Goal: Task Accomplishment & Management: Use online tool/utility

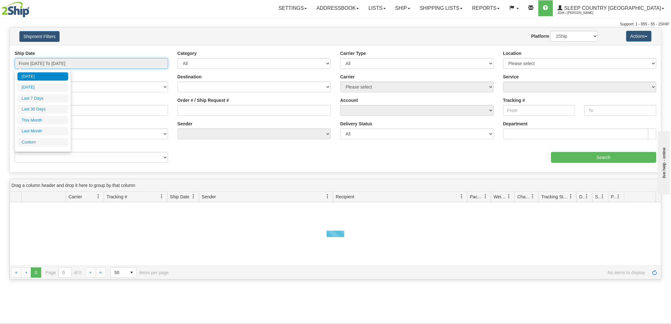
click at [72, 59] on input "From [DATE] To [DATE]" at bounding box center [92, 63] width 154 height 11
click at [53, 105] on li "Last 30 Days" at bounding box center [42, 109] width 51 height 9
type input "From 08/06/2025 To 09/04/2025"
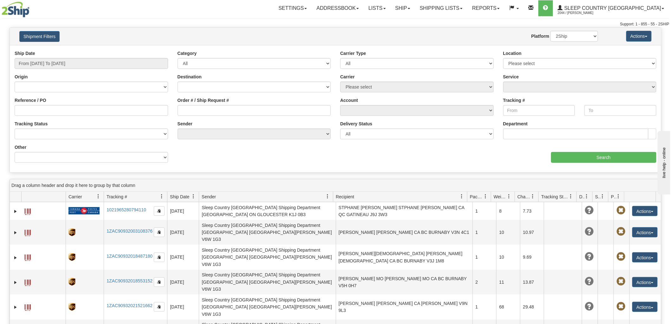
drag, startPoint x: 243, startPoint y: 102, endPoint x: 238, endPoint y: 106, distance: 6.4
click at [244, 102] on div "Order # / Ship Request #" at bounding box center [255, 106] width 154 height 19
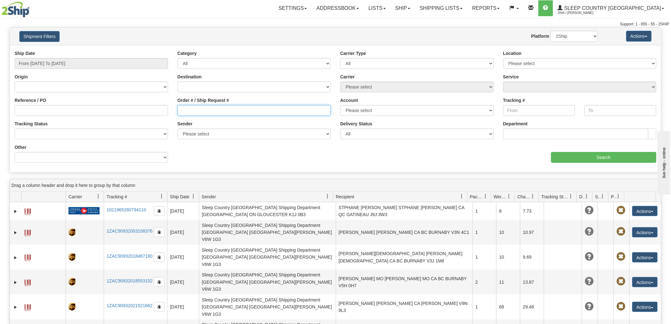
click at [236, 108] on input "Order # / Ship Request #" at bounding box center [255, 110] width 154 height 11
paste input "9000H969409"
type input "9000H969409"
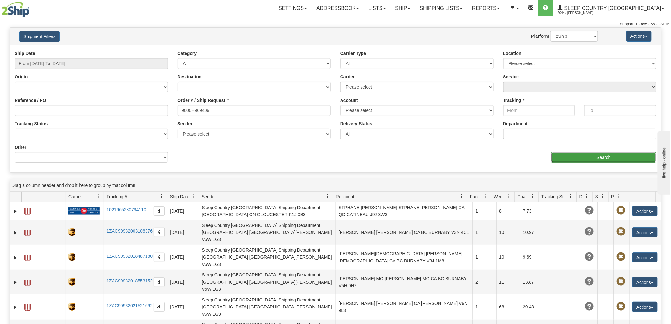
click at [557, 154] on input "Search" at bounding box center [603, 157] width 105 height 11
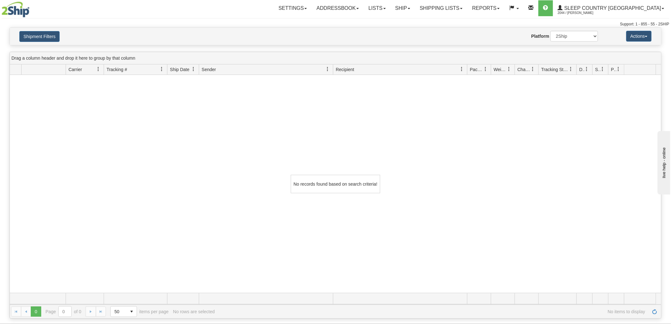
click at [473, 23] on div "Support: 1 - 855 - 55 - 2SHIP" at bounding box center [336, 24] width 668 height 5
click at [570, 37] on select "2Ship Imported" at bounding box center [575, 36] width 48 height 11
select select "1"
click at [551, 31] on select "2Ship Imported" at bounding box center [575, 36] width 48 height 11
click at [42, 34] on button "Shipment Filters" at bounding box center [39, 36] width 40 height 11
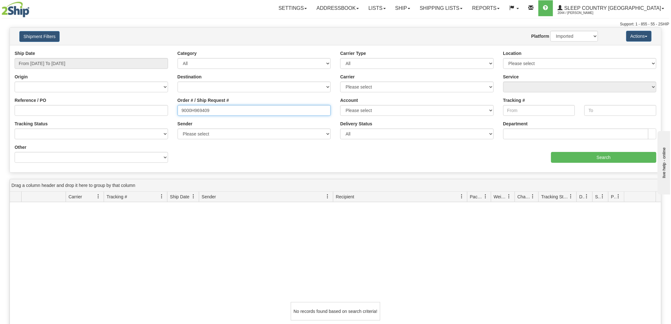
click at [223, 112] on input "9000H969409" at bounding box center [255, 110] width 154 height 11
type input "9000H969409"
paste input "9000H969409"
type input "9000H969409"
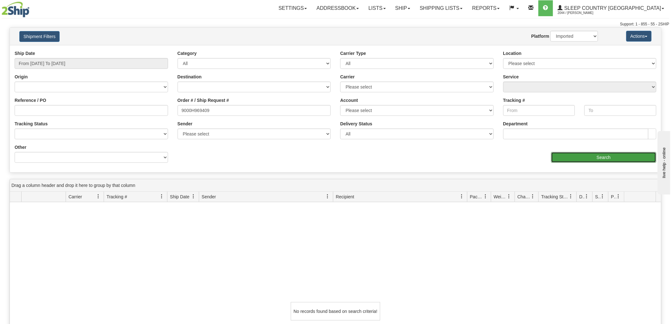
click at [576, 157] on input "Search" at bounding box center [603, 157] width 105 height 11
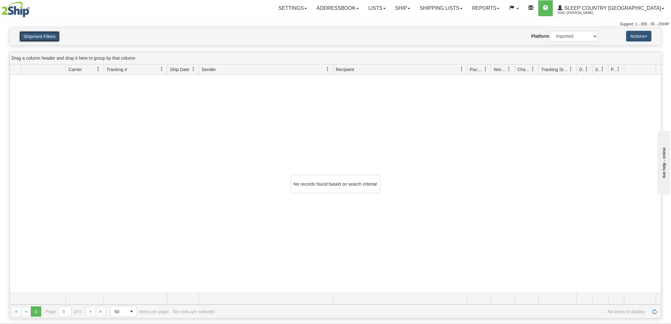
click at [31, 36] on button "Shipment Filters" at bounding box center [39, 36] width 40 height 11
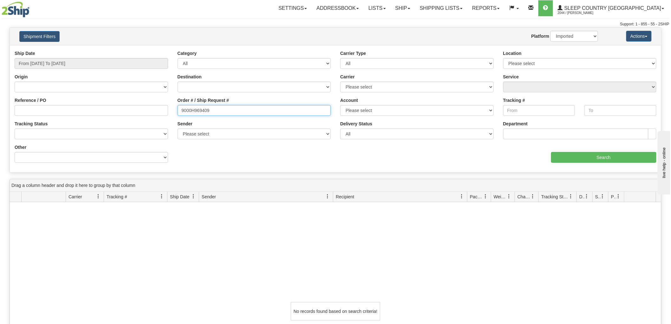
click at [221, 115] on input "9000H969409" at bounding box center [255, 110] width 154 height 11
click at [112, 103] on div "Reference / PO" at bounding box center [92, 106] width 154 height 19
click at [108, 115] on input "Reference / PO" at bounding box center [92, 110] width 154 height 11
paste input "9000H969409"
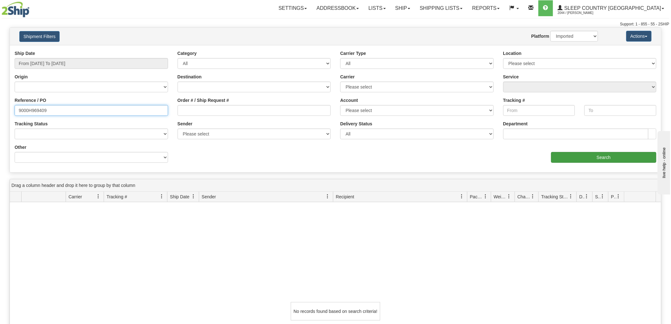
type input "9000H969409"
click at [576, 152] on input "Search" at bounding box center [603, 157] width 105 height 11
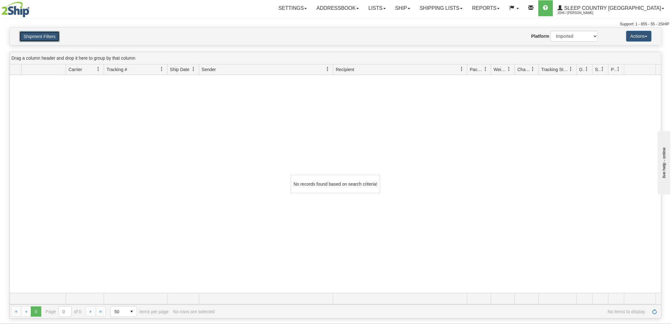
click at [33, 35] on button "Shipment Filters" at bounding box center [39, 36] width 40 height 11
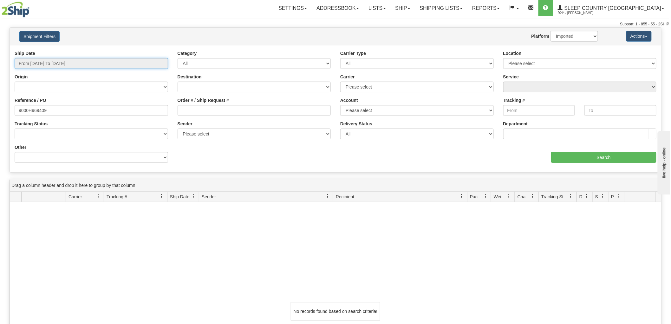
click at [76, 61] on input "From 08/06/2025 To 09/04/2025" at bounding box center [92, 63] width 154 height 11
click at [569, 36] on select "2Ship Imported" at bounding box center [575, 36] width 48 height 11
select select "0"
click at [551, 31] on select "2Ship Imported" at bounding box center [575, 36] width 48 height 11
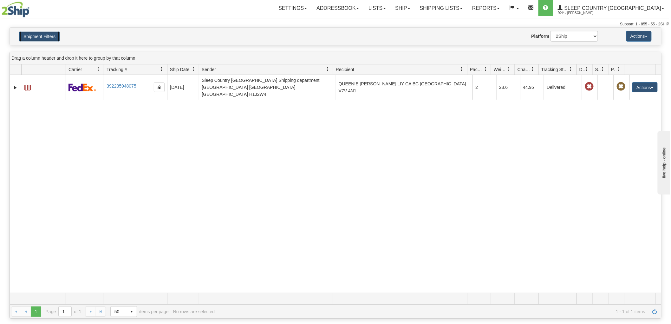
click at [54, 32] on button "Shipment Filters" at bounding box center [39, 36] width 40 height 11
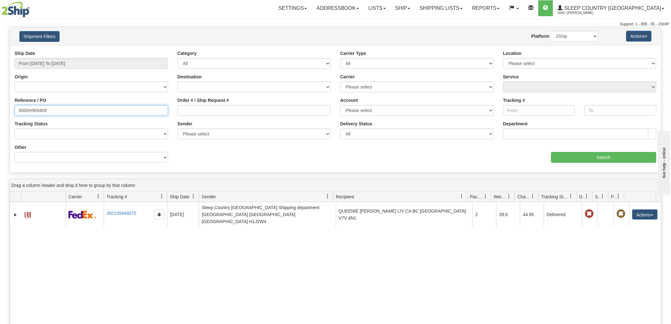
click at [64, 106] on input "9000H969409" at bounding box center [92, 110] width 154 height 11
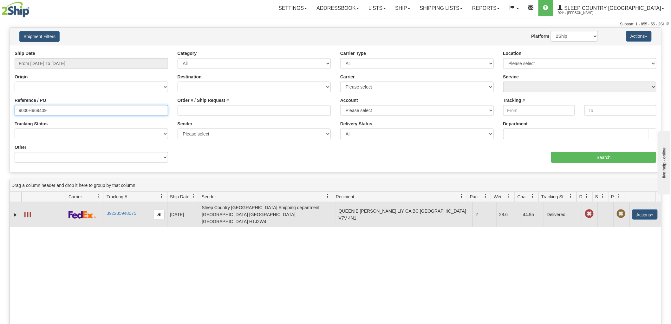
click at [27, 213] on span at bounding box center [27, 215] width 6 height 6
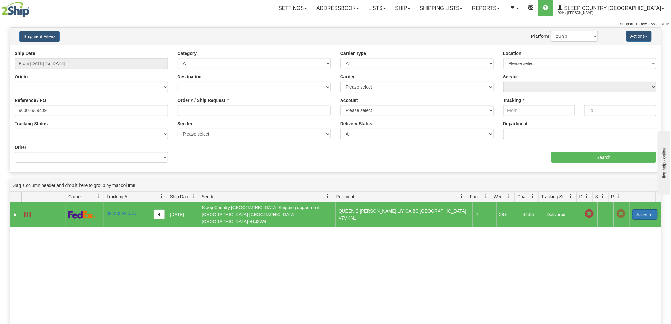
click at [643, 213] on button "Actions" at bounding box center [645, 214] width 25 height 10
click at [618, 230] on link "Return" at bounding box center [632, 234] width 51 height 8
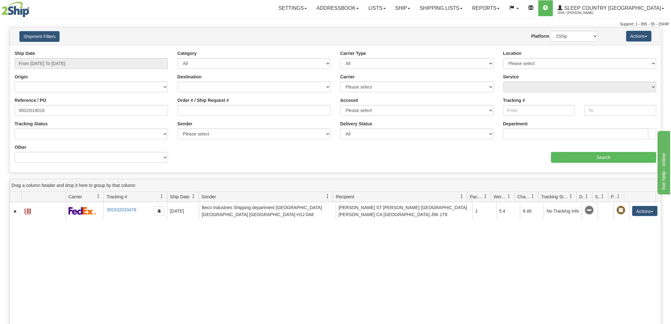
drag, startPoint x: 97, startPoint y: 235, endPoint x: 104, endPoint y: 166, distance: 69.8
click at [97, 235] on div "31551035 2044 392832033476 09/03/2025 09/03/2025 06:50:57 PM Beco Industries Sh…" at bounding box center [336, 311] width 652 height 218
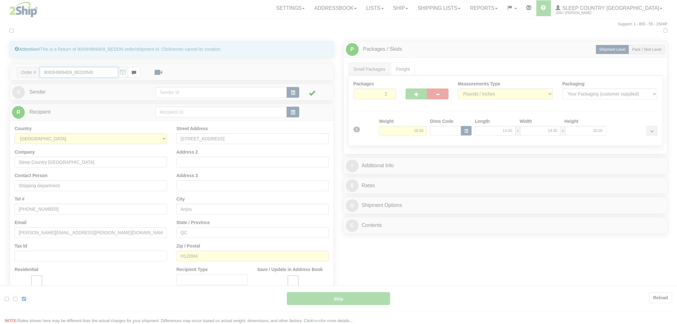
type input "92"
type input "09:53"
type input "16:00"
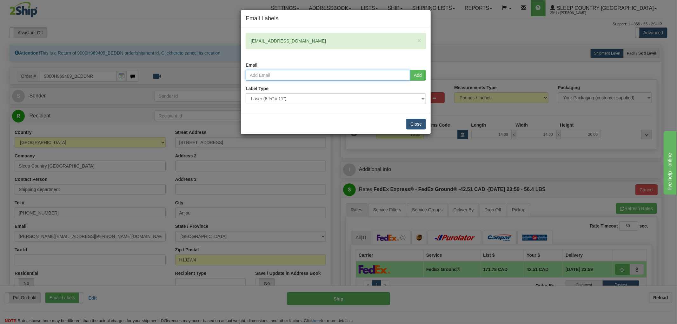
click at [360, 72] on input "email" at bounding box center [328, 75] width 164 height 11
paste input "[PERSON_NAME] <[PERSON_NAME][EMAIL_ADDRESS][DOMAIN_NAME]>"
type input "[PERSON_NAME][EMAIL_ADDRESS][DOMAIN_NAME]"
click at [415, 76] on button "Add" at bounding box center [418, 75] width 16 height 11
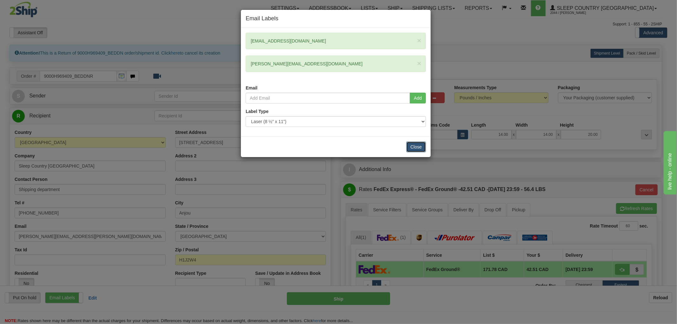
click at [418, 145] on button "Close" at bounding box center [416, 147] width 20 height 11
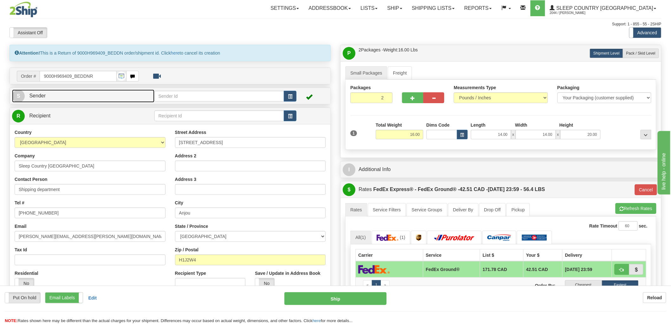
click at [137, 100] on link "S Sender" at bounding box center [83, 95] width 142 height 13
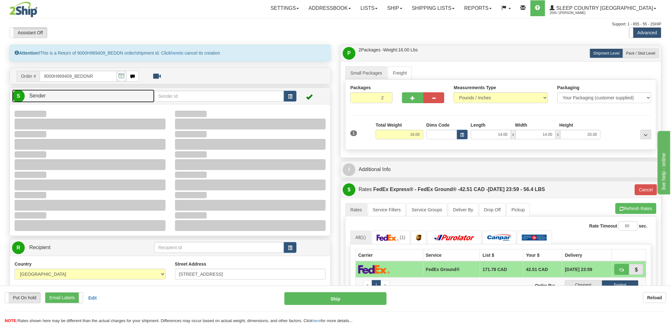
type input "12:09"
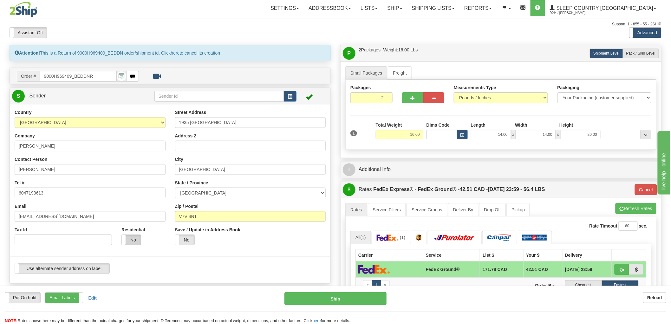
click at [137, 238] on label "No" at bounding box center [131, 240] width 19 height 10
type input "92"
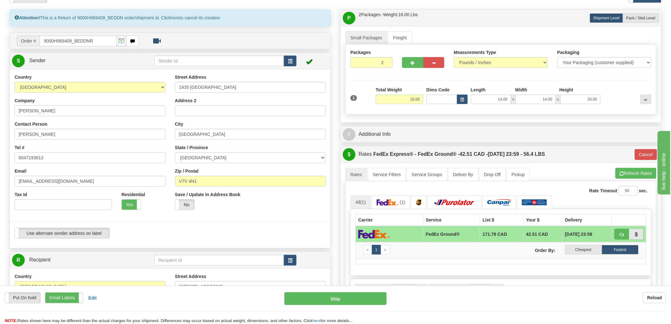
scroll to position [176, 0]
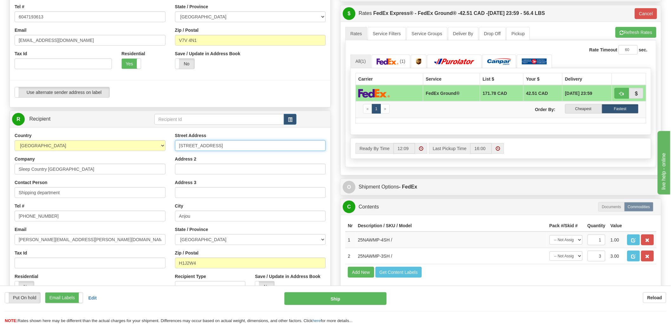
click at [237, 148] on input "[STREET_ADDRESS]" at bounding box center [250, 145] width 151 height 11
paste input "11 DUFFERIN PL SE CALGARY T2C 4W3"
type input "11 DUFFERIN PL SE"
paste input "CALGARY T2C 4W3"
type input "CALGARY"
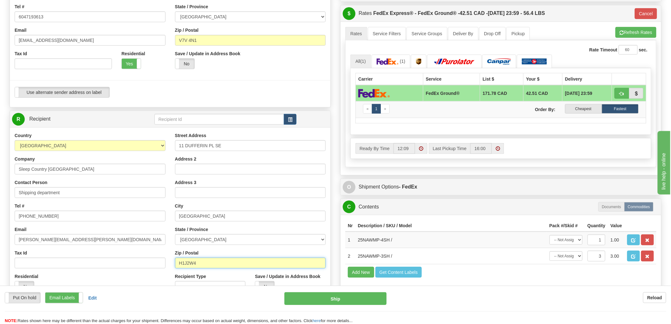
paste input "T2C 4W3"
type input "T2C 4W3"
type input "92"
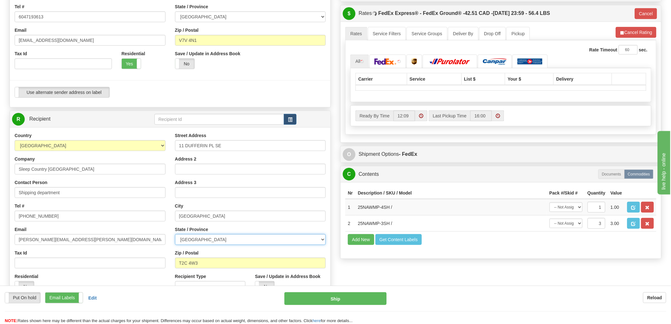
select select "AB"
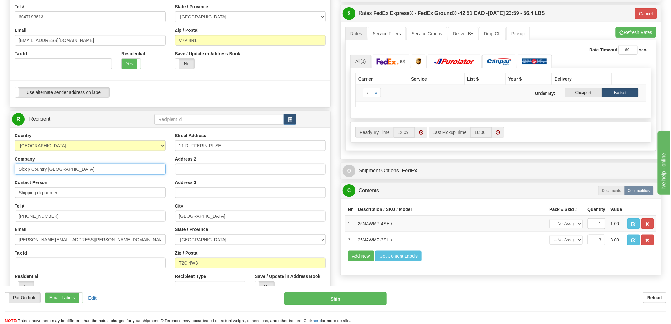
click at [56, 175] on input "Sleep Country [GEOGRAPHIC_DATA]" at bounding box center [90, 169] width 151 height 11
click at [77, 194] on input "Shipping department" at bounding box center [90, 192] width 151 height 11
paste input "leep Country Canada"
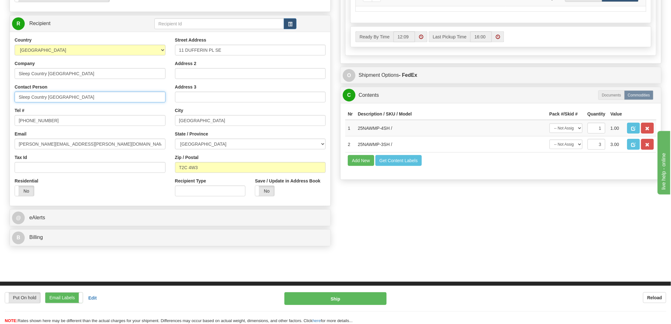
scroll to position [282, 0]
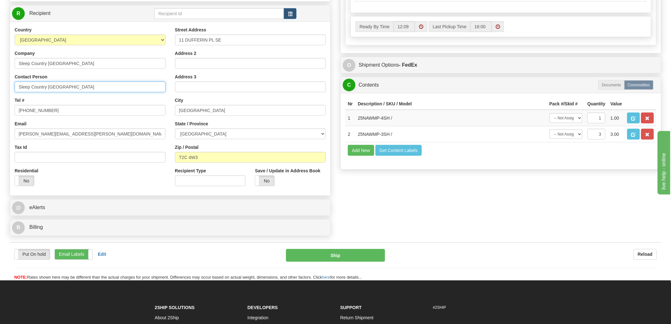
type input "Sleep Country [GEOGRAPHIC_DATA]"
click at [102, 113] on input "[PHONE_NUMBER]" at bounding box center [90, 110] width 151 height 11
paste input "[PHONE_NUMBER]"
type input "[PHONE_NUMBER]"
click at [95, 132] on input "[PERSON_NAME][EMAIL_ADDRESS][PERSON_NAME][DOMAIN_NAME]" at bounding box center [90, 133] width 151 height 11
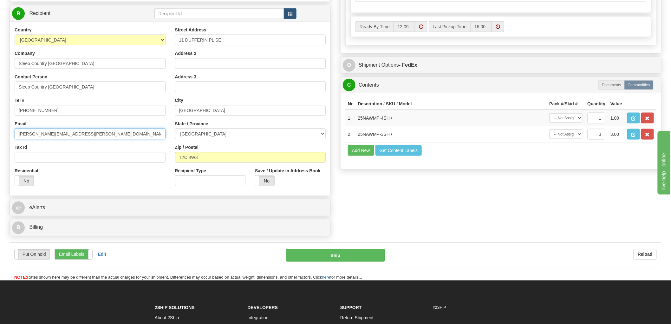
paste input "[EMAIL_ADDRESS][DOMAIN_NAME]"
type input "[EMAIL_ADDRESS][DOMAIN_NAME]"
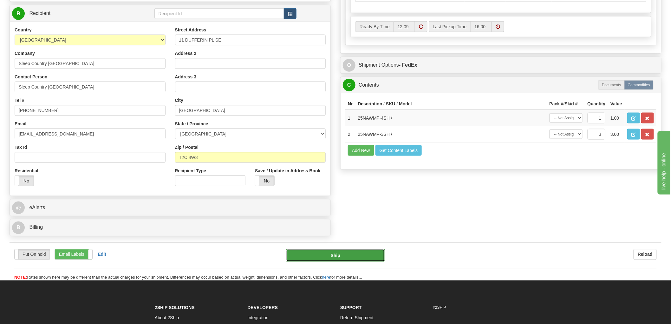
click at [336, 258] on button "Ship" at bounding box center [335, 255] width 99 height 13
click at [333, 253] on button "Ship" at bounding box center [335, 255] width 99 height 13
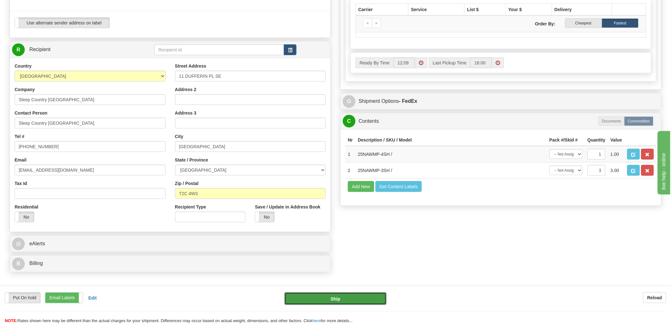
scroll to position [106, 0]
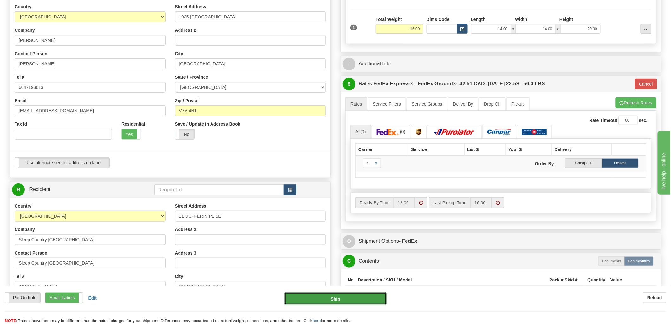
click at [330, 292] on button "Ship" at bounding box center [336, 298] width 102 height 13
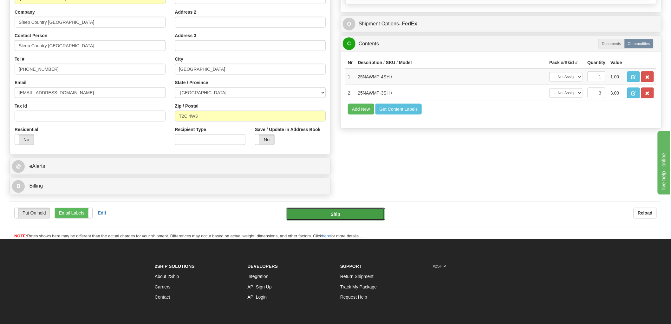
scroll to position [317, 0]
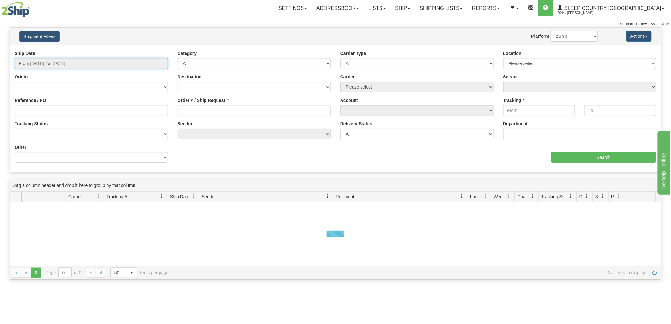
click at [59, 62] on input "From 09/03/2025 To 09/04/2025" at bounding box center [92, 63] width 154 height 11
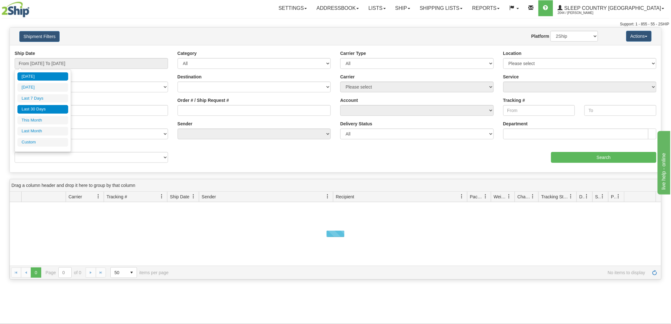
click at [43, 109] on li "Last 30 Days" at bounding box center [42, 109] width 51 height 9
type input "From 08/06/2025 To 09/04/2025"
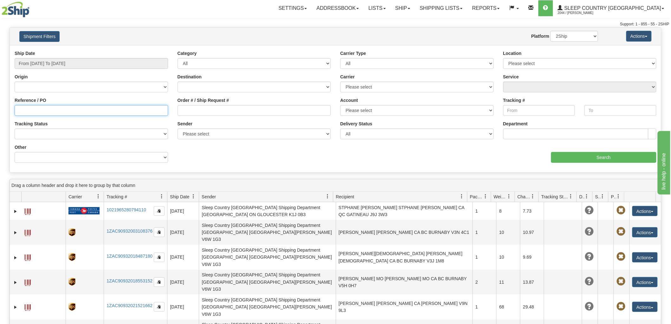
click at [95, 106] on input "Reference / PO" at bounding box center [92, 110] width 154 height 11
paste input "9000H969409"
type input "9000H969409"
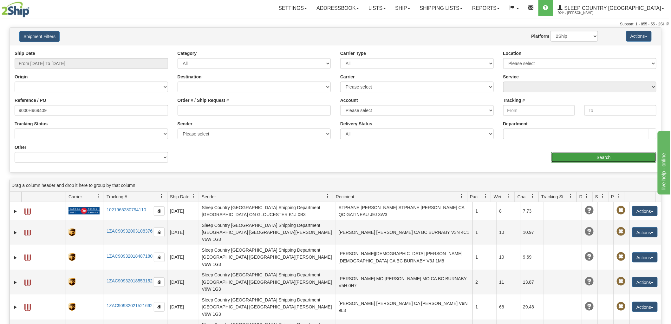
click at [613, 159] on input "Search" at bounding box center [603, 157] width 105 height 11
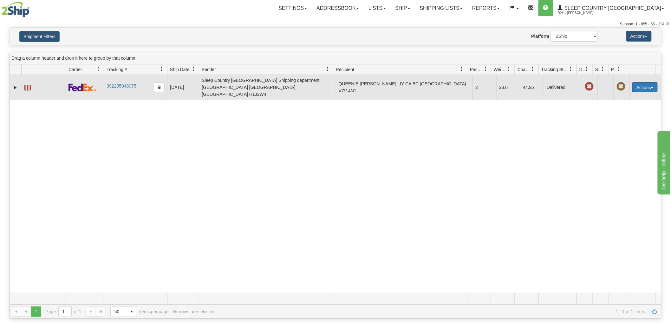
click at [649, 83] on button "Actions" at bounding box center [645, 87] width 25 height 10
click at [617, 103] on link "Return" at bounding box center [632, 107] width 51 height 8
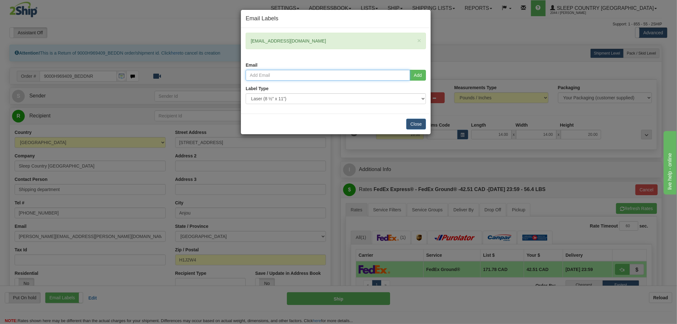
click at [305, 73] on input "email" at bounding box center [328, 75] width 164 height 11
paste input "Daniela Dodon <daniela.dodon@sleepcountry.ca>"
type input "daniela.dodon@sleepcountry.ca"
click at [416, 73] on button "Add" at bounding box center [418, 75] width 16 height 11
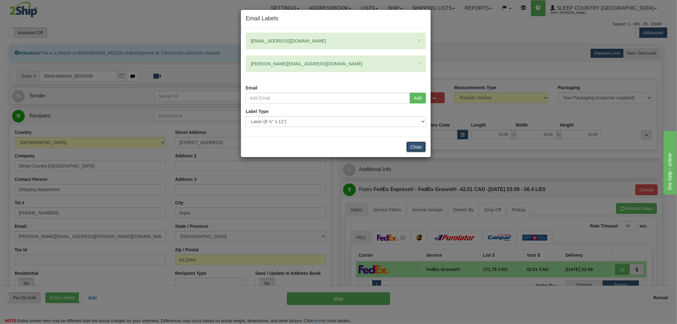
click at [414, 144] on button "Close" at bounding box center [416, 147] width 20 height 11
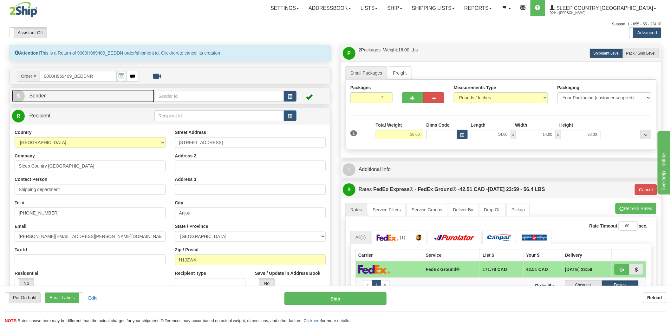
click at [110, 94] on link "S Sender" at bounding box center [83, 95] width 142 height 13
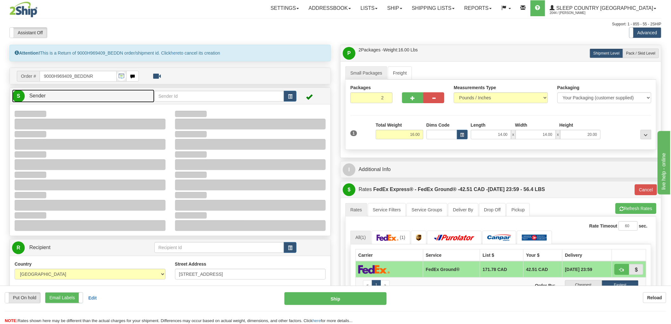
type input "12:11"
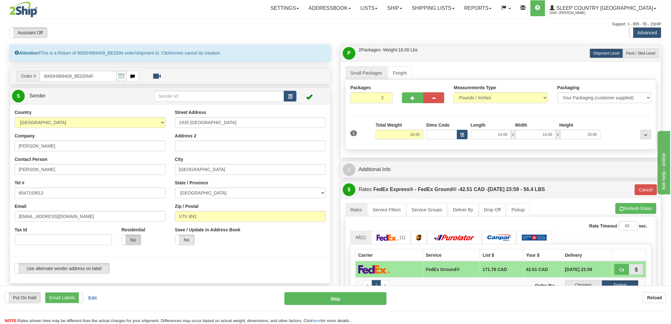
click at [139, 239] on label "No" at bounding box center [131, 240] width 19 height 10
type input "92"
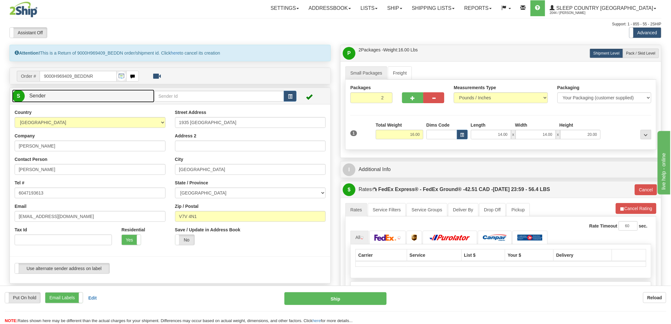
click at [142, 99] on link "S Sender" at bounding box center [83, 95] width 142 height 13
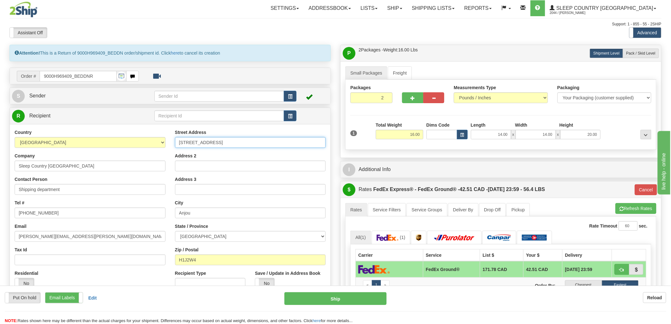
click at [239, 143] on input "[STREET_ADDRESS]" at bounding box center [250, 142] width 151 height 11
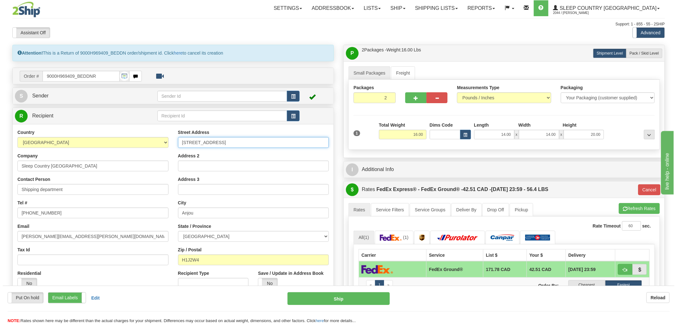
scroll to position [70, 0]
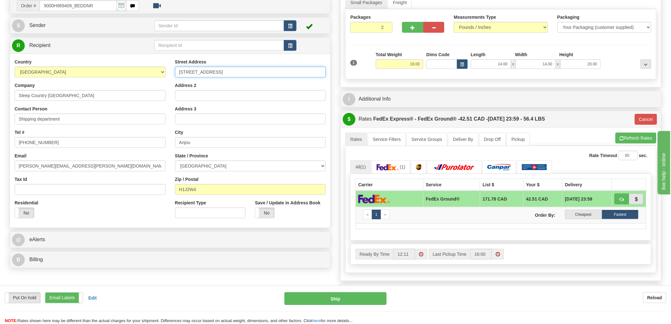
paste input "11 DUFFERIN PL SE CALGARY T2C 4W3"
type input "11 DUFFERIN PL SE"
paste input "CALGARY T2C 4W3"
type input "CALGARY"
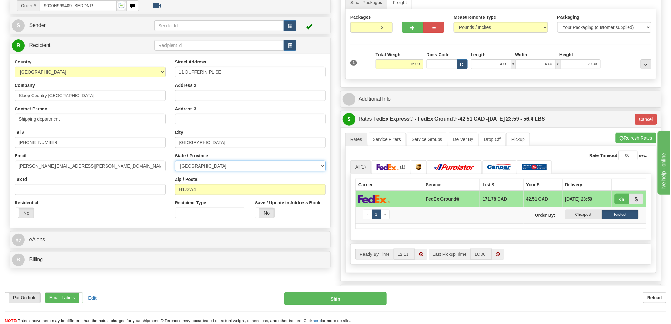
select select "AB"
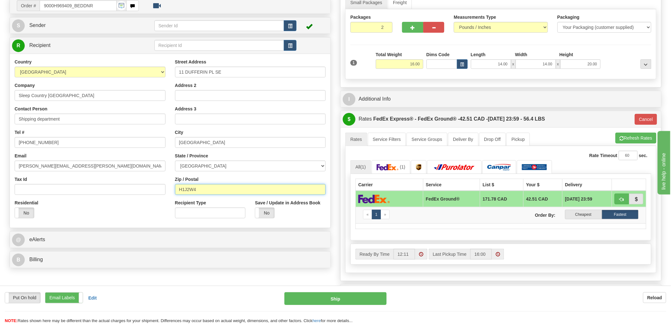
paste input "T2C 4W3"
type input "T2C 4W3"
click at [90, 96] on input "Sleep Country [GEOGRAPHIC_DATA]" at bounding box center [90, 95] width 151 height 11
type input "92"
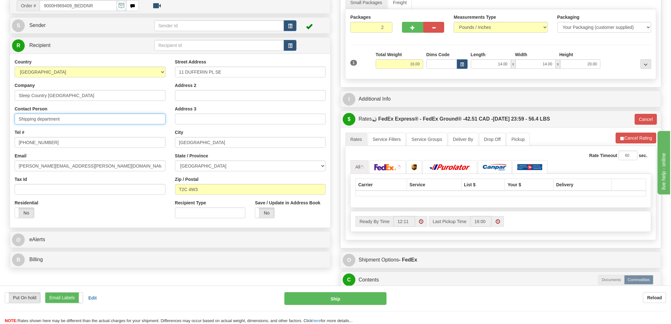
click at [80, 118] on input "Shipping department" at bounding box center [90, 119] width 151 height 11
paste input "leep Country Canada"
type input "Sleep Country [GEOGRAPHIC_DATA]"
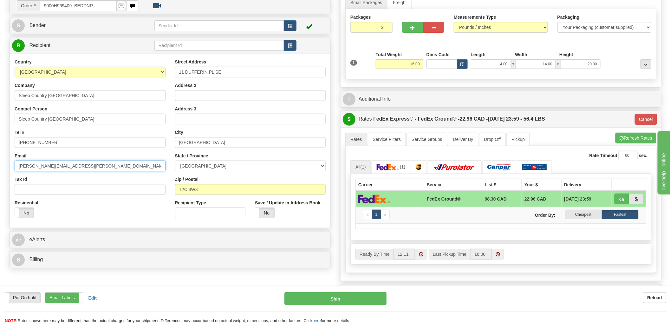
click at [80, 166] on input "[PERSON_NAME][EMAIL_ADDRESS][PERSON_NAME][DOMAIN_NAME]" at bounding box center [90, 166] width 151 height 11
paste input "[EMAIL_ADDRESS][DOMAIN_NAME]"
type input "[EMAIL_ADDRESS][DOMAIN_NAME]"
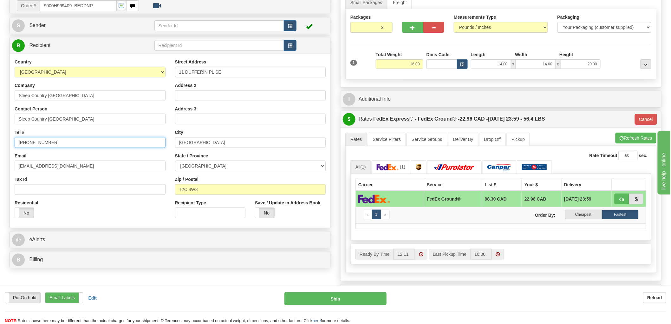
click at [58, 138] on input "[PHONE_NUMBER]" at bounding box center [90, 142] width 151 height 11
paste input "[PHONE_NUMBER]"
type input "[PHONE_NUMBER]"
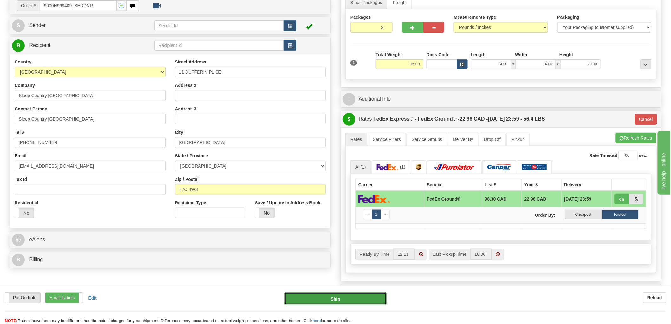
click at [337, 294] on button "Ship" at bounding box center [336, 298] width 102 height 13
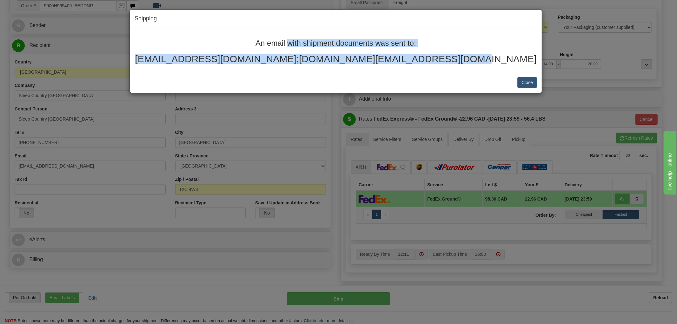
drag, startPoint x: 473, startPoint y: 58, endPoint x: 197, endPoint y: 39, distance: 277.0
click at [197, 39] on div "An email with shipment documents was sent to: chinaliuqin@hotmail.com;daniela.d…" at bounding box center [336, 51] width 402 height 25
copy div "An email with shipment documents was sent to: chinaliuqin@hotmail.com;daniela.d…"
